Goal: Information Seeking & Learning: Learn about a topic

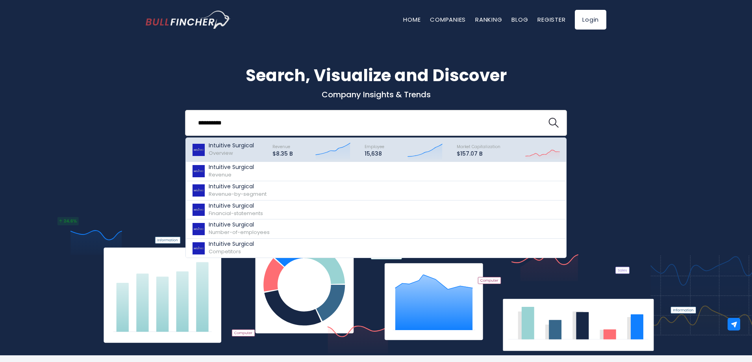
type input "*********"
click at [238, 147] on p "Intuitive Surgical" at bounding box center [231, 145] width 45 height 7
click at [219, 146] on p "Intuitive Surgical" at bounding box center [231, 145] width 45 height 7
click at [233, 148] on p "Intuitive Surgical" at bounding box center [231, 145] width 45 height 7
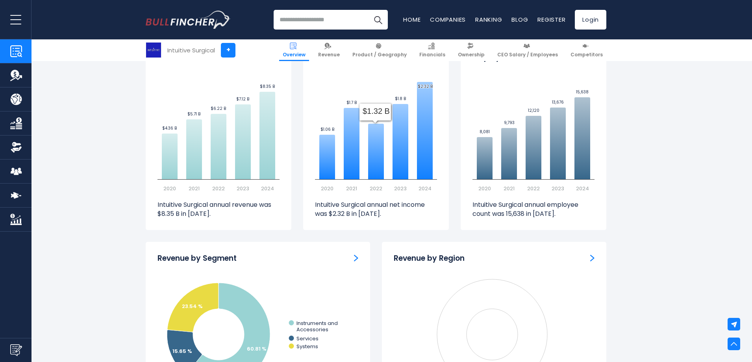
scroll to position [473, 0]
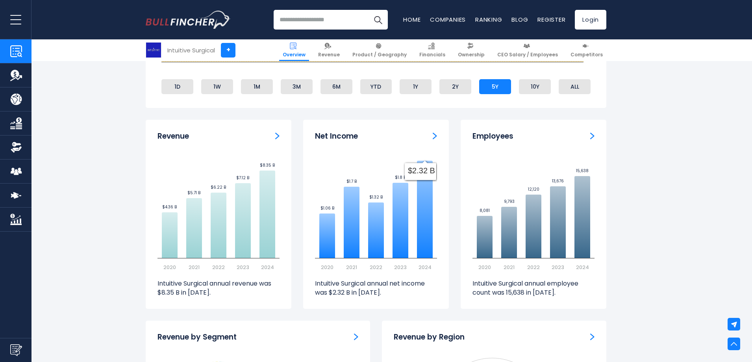
click at [431, 136] on div "Net Income" at bounding box center [376, 137] width 122 height 10
click at [433, 137] on img "Net income" at bounding box center [435, 135] width 4 height 7
click at [409, 282] on p "Intuitive Surgical annual net income was $2.32 B in 2024." at bounding box center [376, 288] width 122 height 18
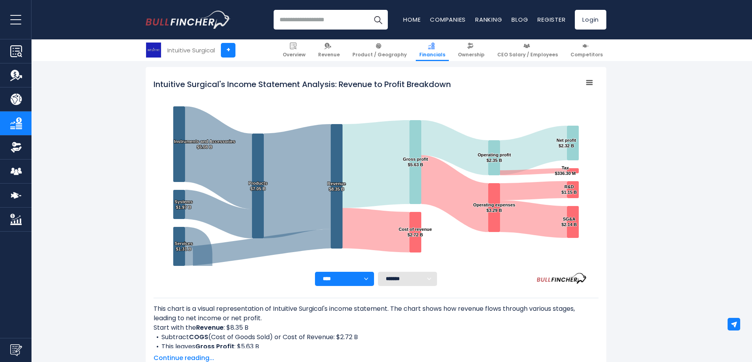
click at [359, 279] on select "**** **** **** **** **** ****" at bounding box center [344, 279] width 59 height 14
select select "****"
click at [315, 272] on select "**** **** **** **** **** ****" at bounding box center [344, 279] width 59 height 14
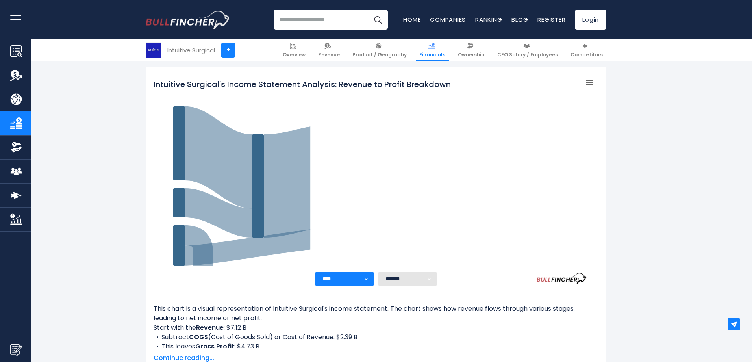
click at [433, 283] on select "******* ** ** ** **" at bounding box center [407, 279] width 59 height 14
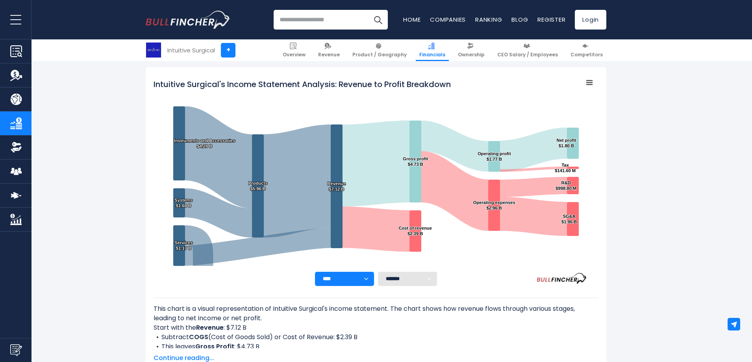
select select "**"
click at [378, 272] on select "******* ** ** ** **" at bounding box center [407, 279] width 59 height 14
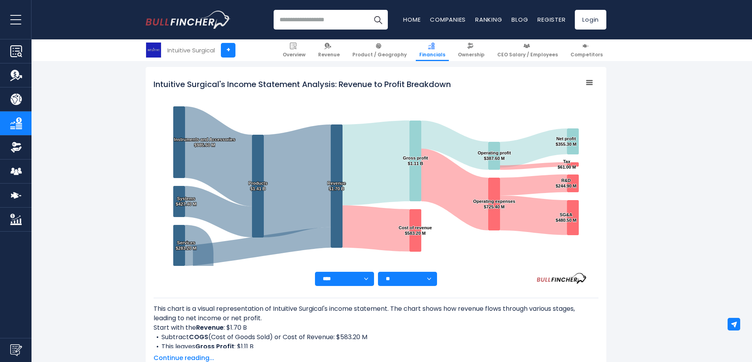
drag, startPoint x: 426, startPoint y: 277, endPoint x: 424, endPoint y: 281, distance: 4.2
click at [427, 278] on select "******* ** ** ** **" at bounding box center [407, 279] width 59 height 14
select select
click at [378, 272] on select "******* ** ** ** **" at bounding box center [407, 279] width 59 height 14
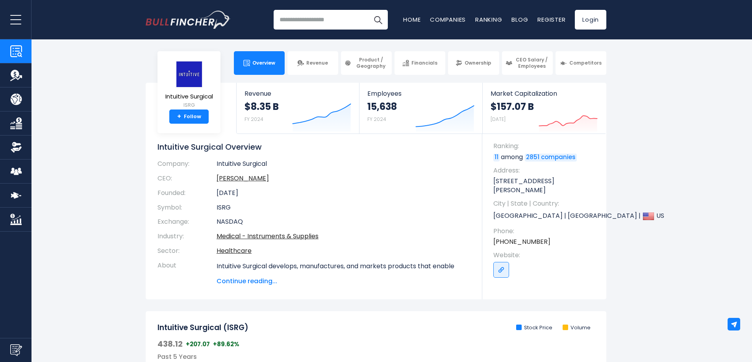
click at [310, 23] on input "search" at bounding box center [331, 20] width 114 height 20
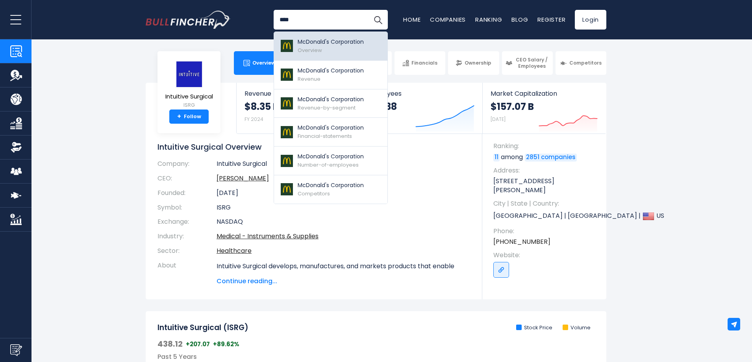
type input "****"
click at [308, 41] on p "McDonald's Corporation" at bounding box center [331, 42] width 66 height 8
click at [308, 42] on p "McDonald's Corporation" at bounding box center [331, 42] width 66 height 8
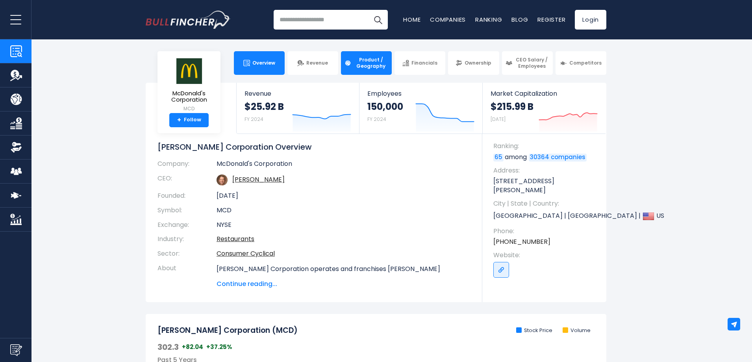
click at [373, 62] on span "Product / Geography" at bounding box center [371, 63] width 35 height 12
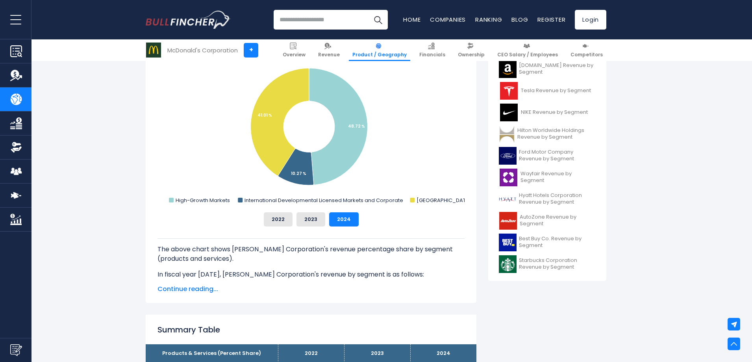
scroll to position [197, 0]
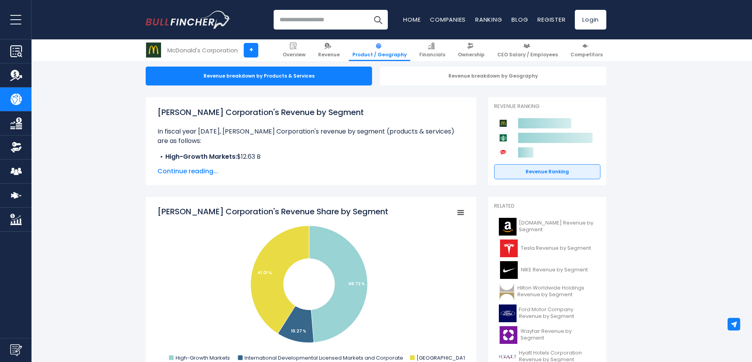
click at [343, 22] on input "search" at bounding box center [331, 20] width 114 height 20
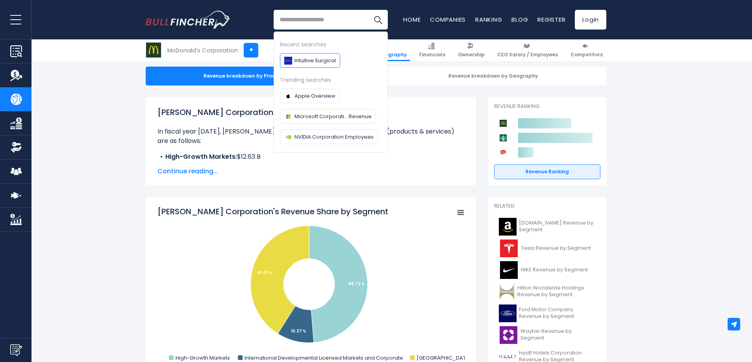
click at [320, 57] on span "Intuitive Surgical" at bounding box center [315, 60] width 41 height 8
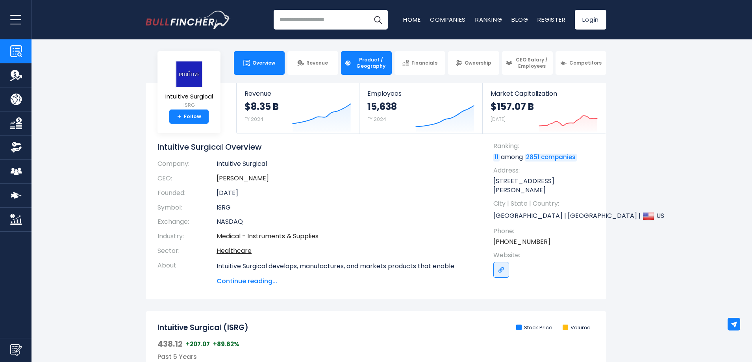
click at [379, 67] on span "Product / Geography" at bounding box center [371, 63] width 35 height 12
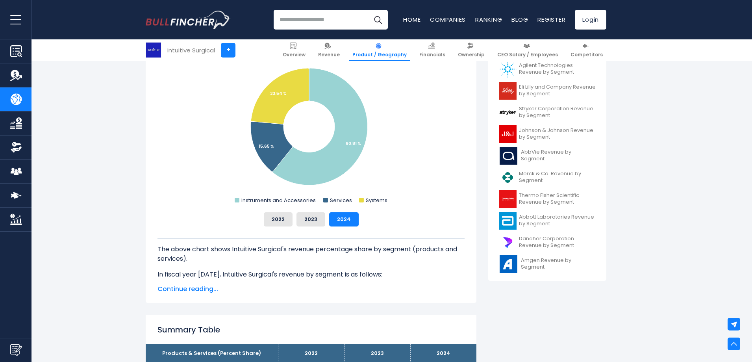
scroll to position [355, 0]
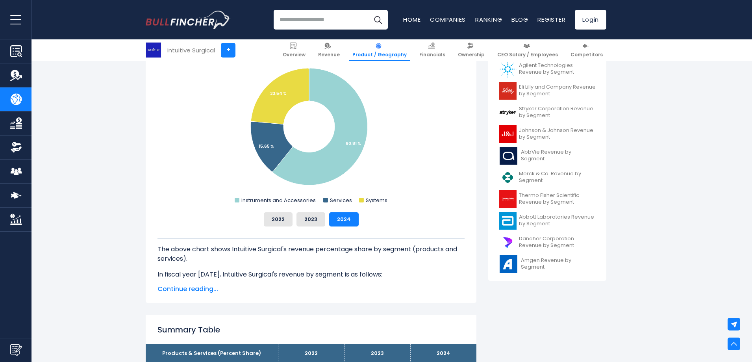
scroll to position [276, 0]
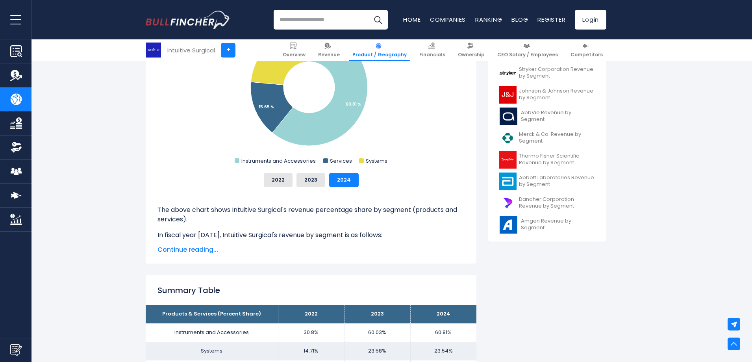
click at [184, 251] on span "Continue reading..." at bounding box center [311, 249] width 307 height 9
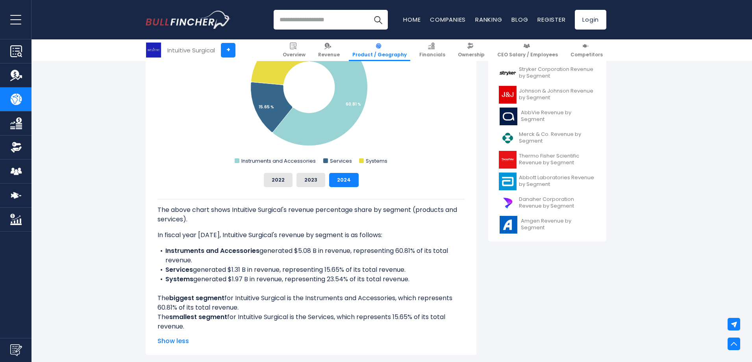
click at [458, 271] on li "Services generated $1.31 B in revenue, representing 15.65% of its total revenue." at bounding box center [311, 269] width 307 height 9
click at [337, 273] on li "Services generated $1.31 B in revenue, representing 15.65% of its total revenue." at bounding box center [311, 269] width 307 height 9
click at [303, 286] on div "The above chart shows Intuitive Surgical's revenue percentage share by segment …" at bounding box center [311, 265] width 307 height 132
click at [357, 268] on li "Services generated $1.31 B in revenue, representing 15.65% of its total revenue." at bounding box center [311, 269] width 307 height 9
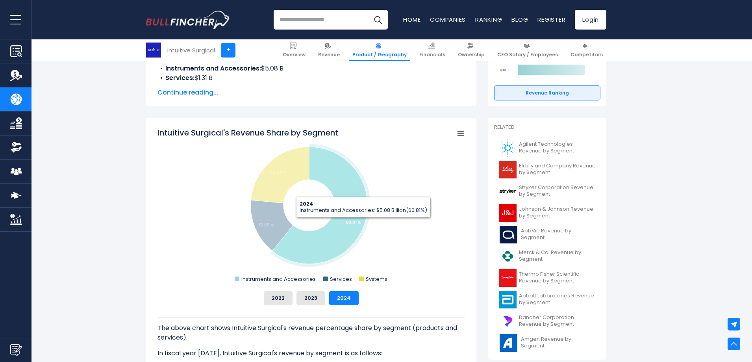
scroll to position [197, 0]
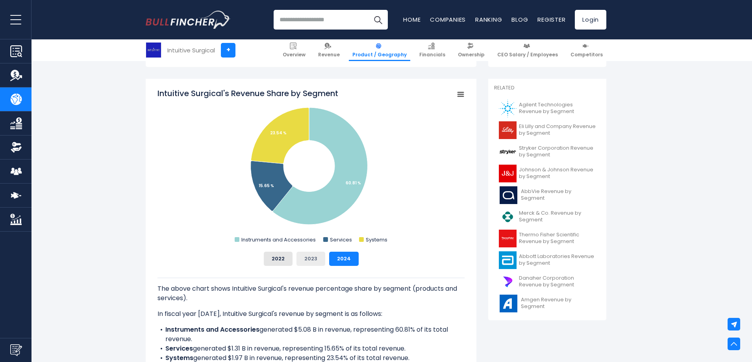
click at [304, 258] on button "2023" at bounding box center [311, 259] width 29 height 14
click at [269, 253] on button "2022" at bounding box center [278, 259] width 29 height 14
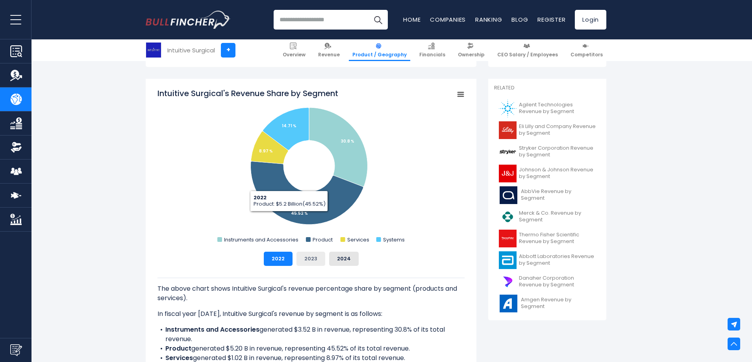
click at [316, 260] on button "2023" at bounding box center [311, 259] width 29 height 14
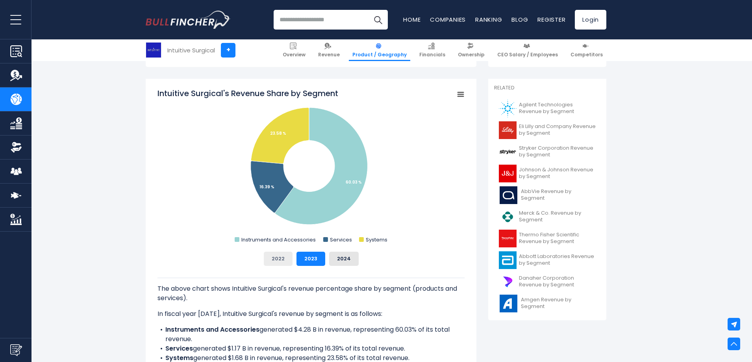
click at [281, 257] on button "2022" at bounding box center [278, 259] width 29 height 14
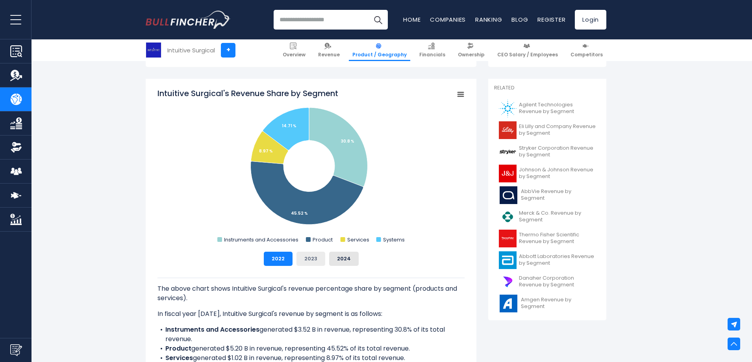
click at [314, 258] on button "2023" at bounding box center [311, 259] width 29 height 14
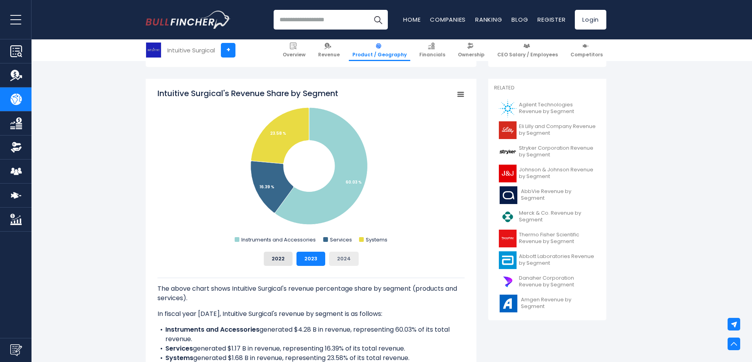
click at [345, 261] on button "2024" at bounding box center [344, 259] width 30 height 14
click at [305, 257] on button "2023" at bounding box center [311, 259] width 29 height 14
click at [284, 258] on button "2022" at bounding box center [278, 259] width 29 height 14
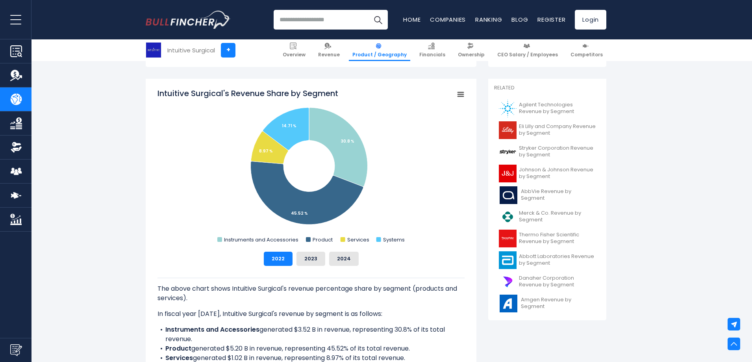
scroll to position [236, 0]
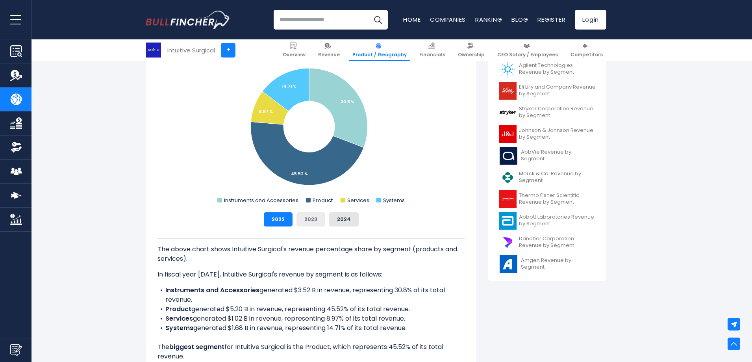
click at [302, 220] on button "2023" at bounding box center [311, 219] width 29 height 14
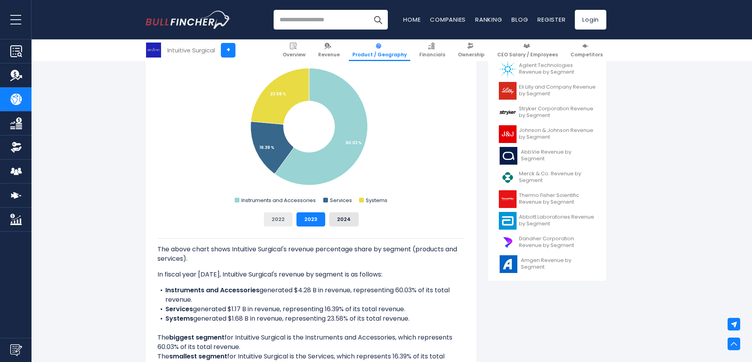
click at [276, 221] on button "2022" at bounding box center [278, 219] width 29 height 14
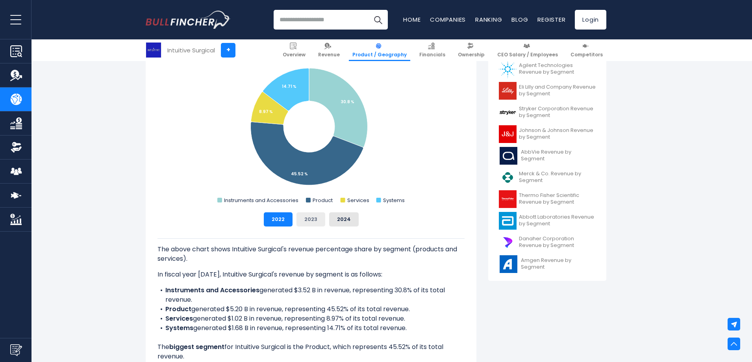
click at [303, 215] on button "2023" at bounding box center [311, 219] width 29 height 14
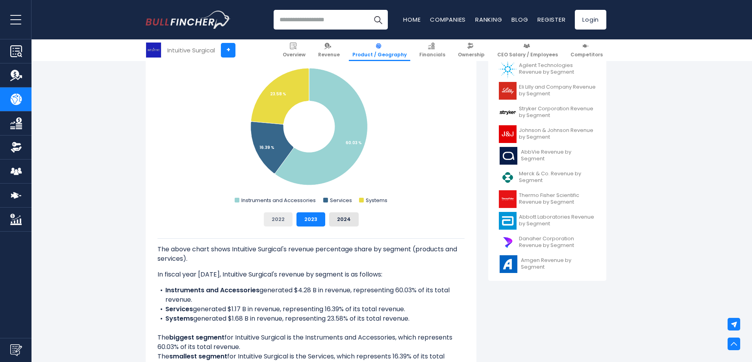
click at [278, 219] on button "2022" at bounding box center [278, 219] width 29 height 14
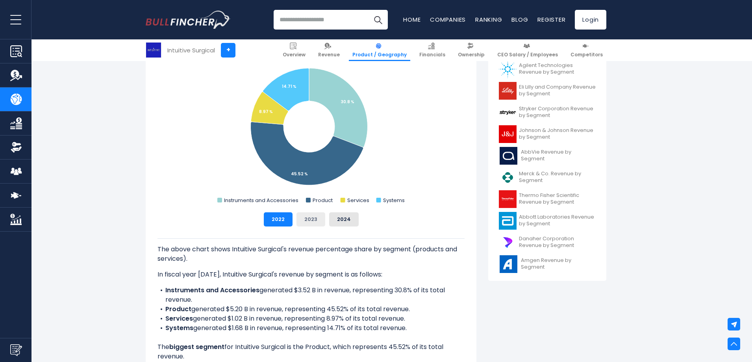
click at [314, 216] on button "2023" at bounding box center [311, 219] width 29 height 14
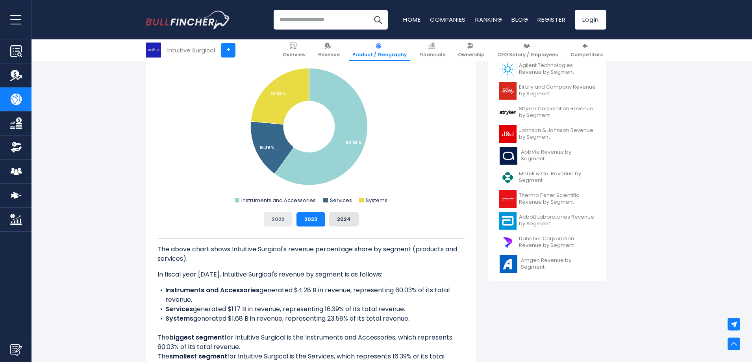
click at [282, 221] on button "2022" at bounding box center [278, 219] width 29 height 14
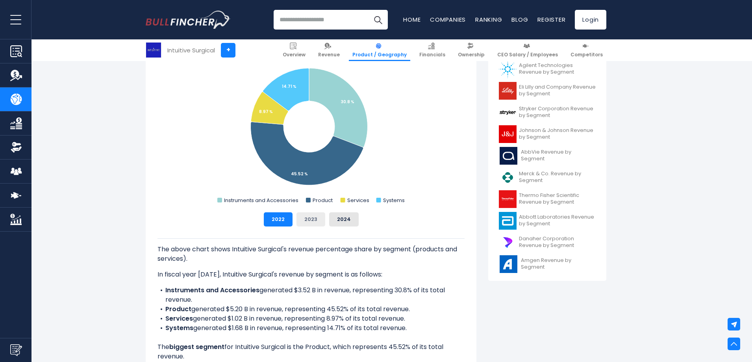
click at [312, 219] on button "2023" at bounding box center [311, 219] width 29 height 14
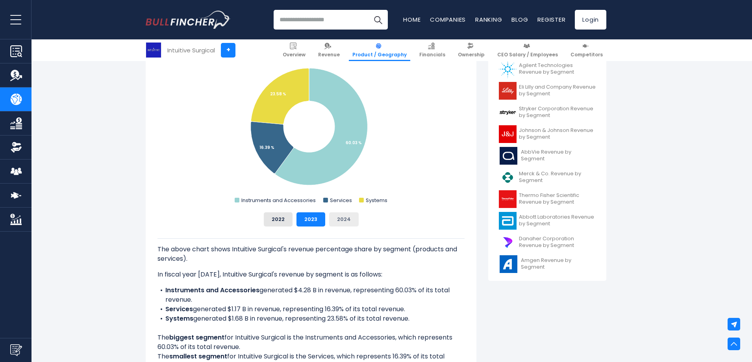
click at [347, 216] on button "2024" at bounding box center [344, 219] width 30 height 14
click at [314, 221] on button "2023" at bounding box center [311, 219] width 29 height 14
click at [271, 221] on button "2022" at bounding box center [278, 219] width 29 height 14
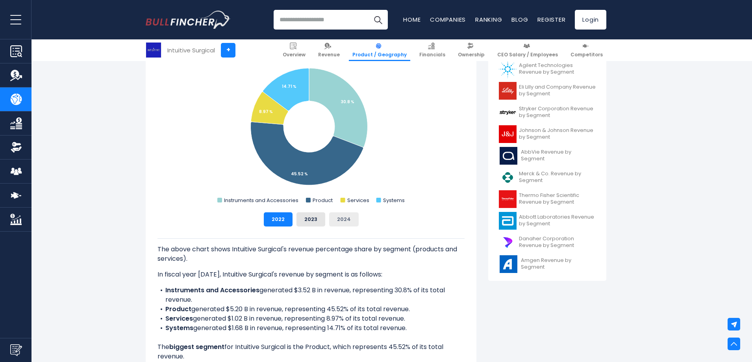
click at [343, 218] on button "2024" at bounding box center [344, 219] width 30 height 14
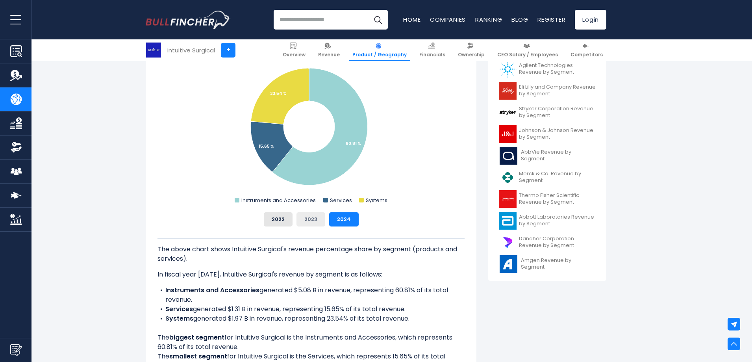
click at [307, 217] on button "2023" at bounding box center [311, 219] width 29 height 14
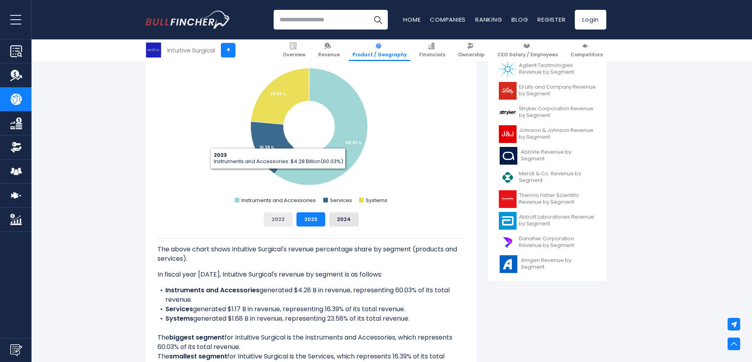
click at [281, 220] on button "2022" at bounding box center [278, 219] width 29 height 14
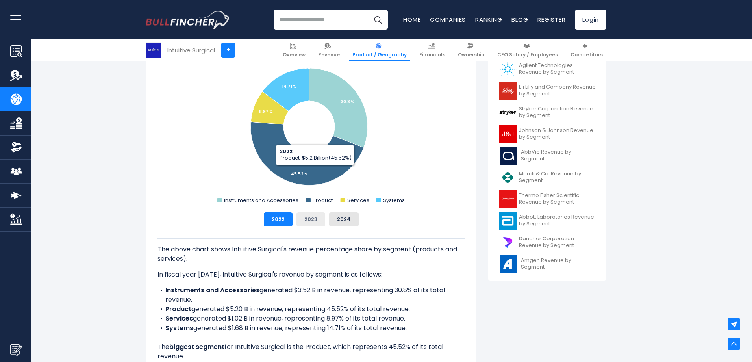
click at [309, 216] on button "2023" at bounding box center [311, 219] width 29 height 14
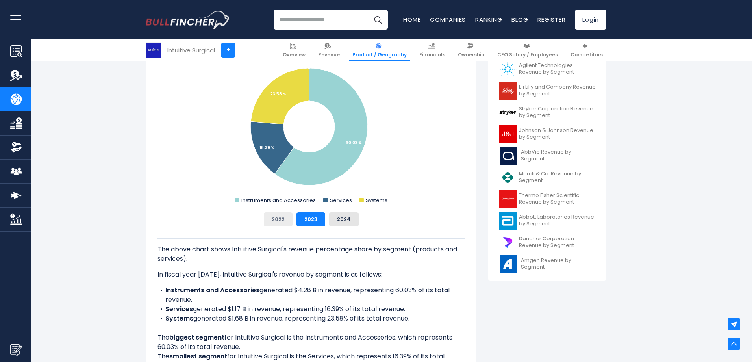
click at [277, 222] on button "2022" at bounding box center [278, 219] width 29 height 14
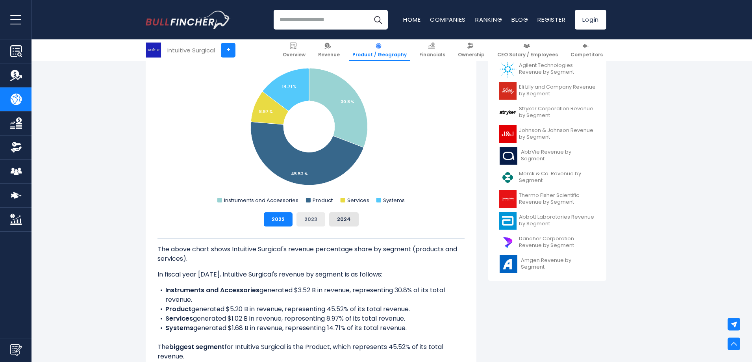
click at [312, 221] on button "2023" at bounding box center [311, 219] width 29 height 14
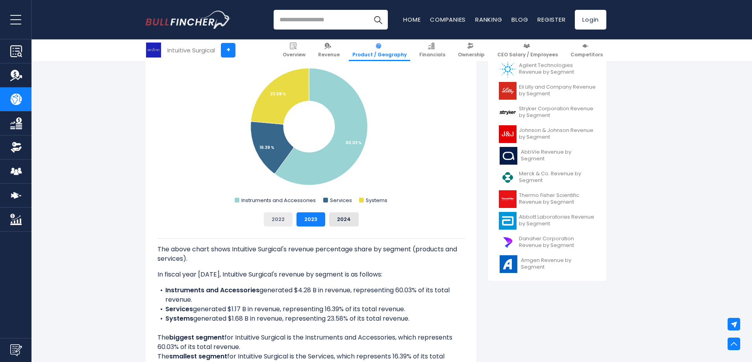
click at [286, 222] on button "2022" at bounding box center [278, 219] width 29 height 14
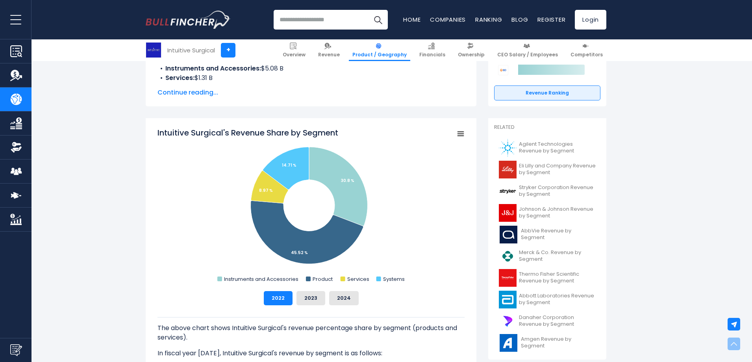
scroll to position [79, 0]
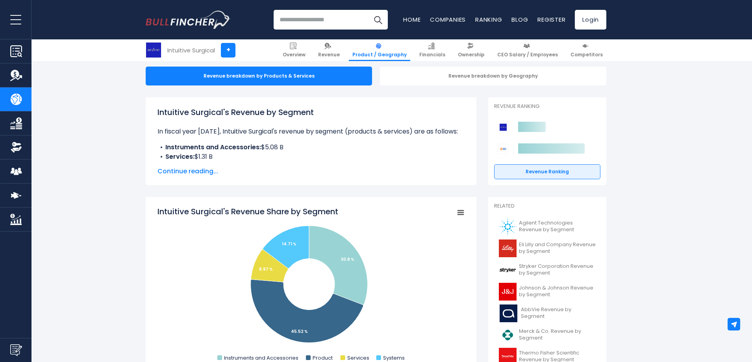
click at [194, 171] on span "Continue reading..." at bounding box center [311, 171] width 307 height 9
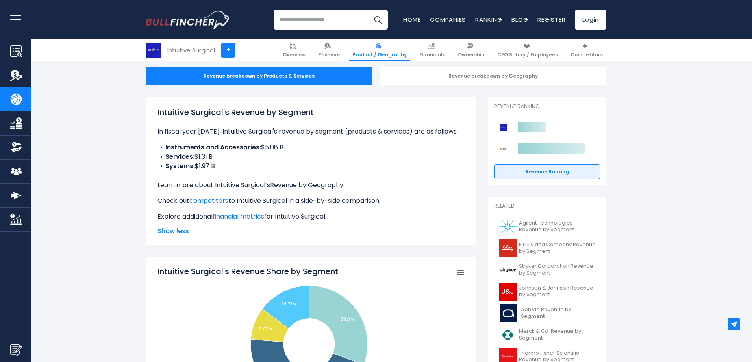
click at [294, 186] on link "Revenue by Geography" at bounding box center [306, 184] width 73 height 9
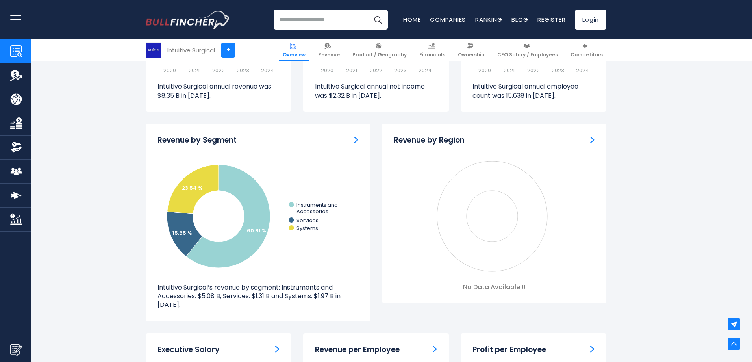
scroll to position [709, 0]
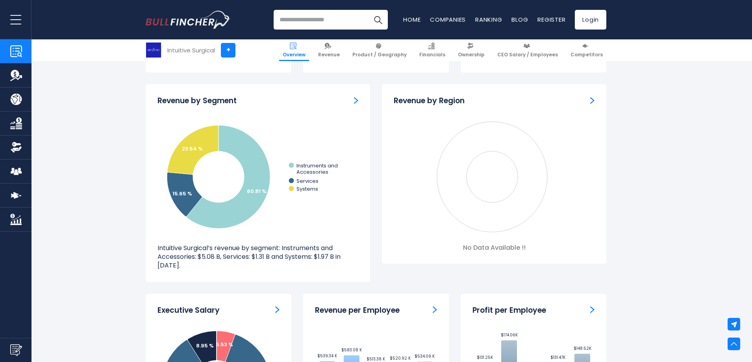
click at [357, 103] on img "Revenue by Segment" at bounding box center [356, 100] width 4 height 7
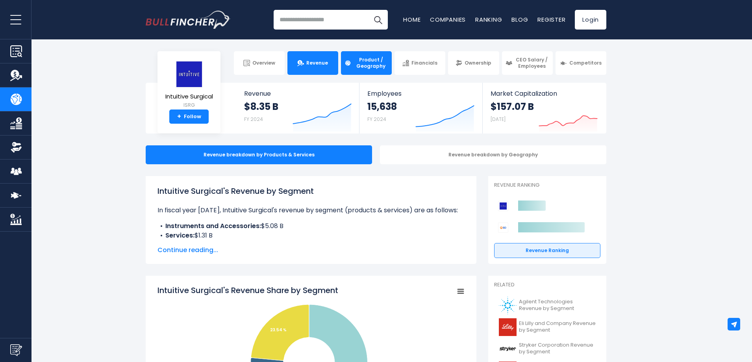
click at [308, 62] on span "Revenue" at bounding box center [318, 63] width 22 height 6
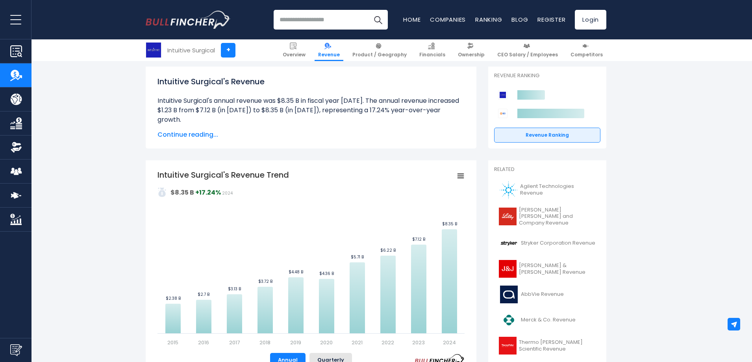
scroll to position [118, 0]
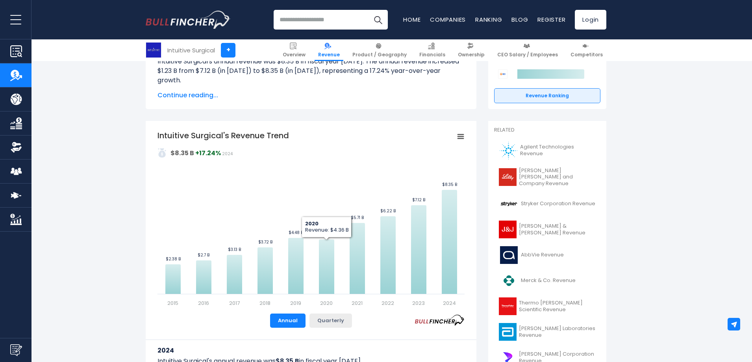
click at [328, 322] on button "Quarterly" at bounding box center [331, 321] width 43 height 14
